Goal: Browse casually

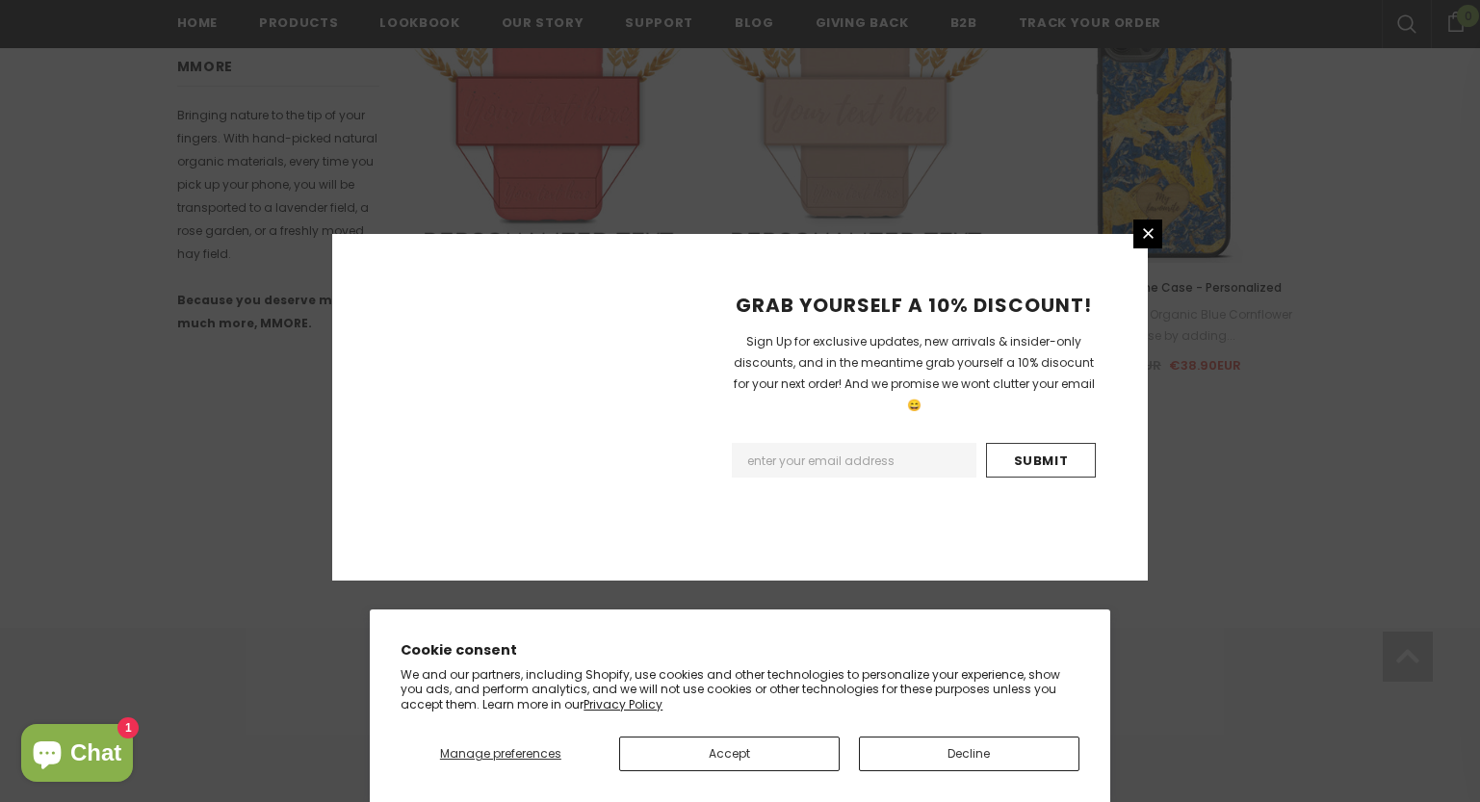
scroll to position [1322, 0]
